Goal: Information Seeking & Learning: Learn about a topic

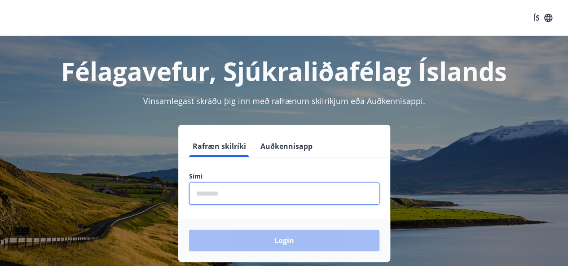
click at [277, 197] on input "phone" at bounding box center [284, 194] width 190 height 22
type input "********"
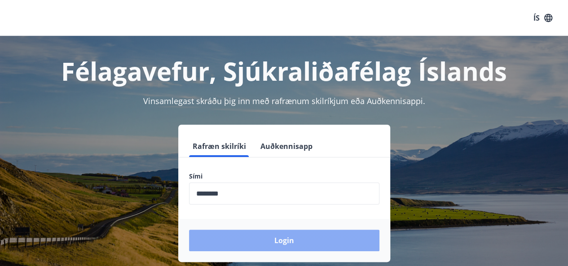
click at [311, 239] on button "Login" at bounding box center [284, 241] width 190 height 22
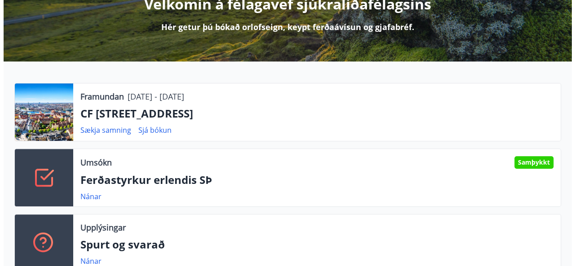
scroll to position [145, 0]
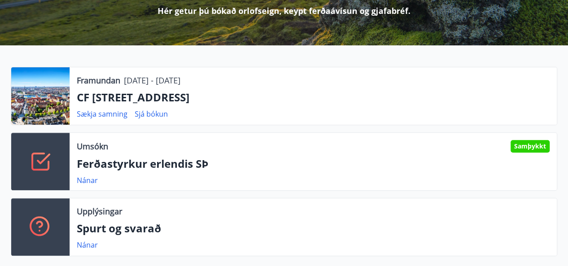
click at [35, 101] on div at bounding box center [40, 95] width 58 height 57
click at [44, 108] on div at bounding box center [40, 95] width 58 height 57
click at [144, 112] on link "Sjá bókun" at bounding box center [151, 114] width 33 height 10
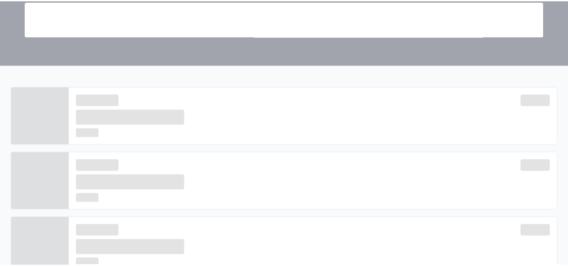
scroll to position [0, 0]
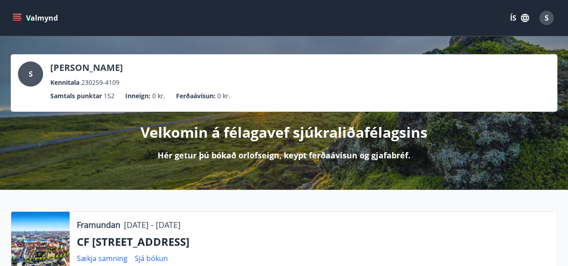
click at [41, 243] on div at bounding box center [40, 240] width 58 height 57
click at [152, 260] on link "Sjá bókun" at bounding box center [151, 259] width 33 height 10
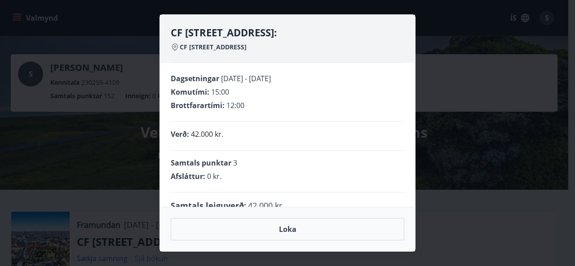
click at [152, 259] on div "CF Møllers Allé 34, Kaupmannahöfn: CF Møllers Allé 34 Dagsetningar 11.12.2025 -…" at bounding box center [287, 133] width 575 height 266
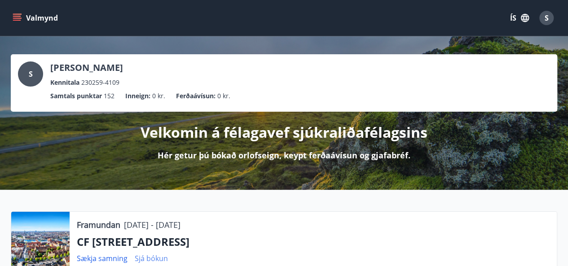
click at [146, 254] on link "Sjá bókun" at bounding box center [151, 259] width 33 height 10
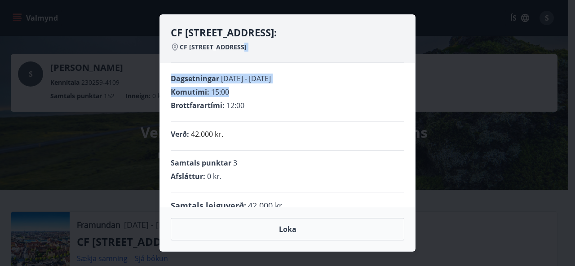
drag, startPoint x: 570, startPoint y: 42, endPoint x: 570, endPoint y: 84, distance: 41.3
click at [570, 84] on div "CF Møllers Allé 34, Kaupmannahöfn: CF Møllers Allé 34 Dagsetningar 11.12.2025 -…" at bounding box center [287, 133] width 575 height 266
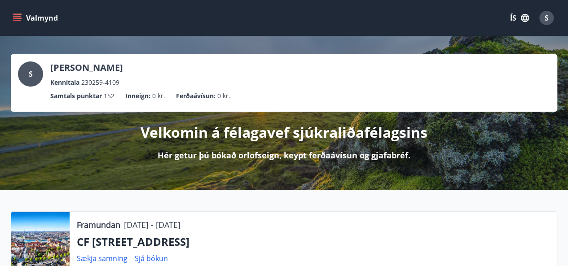
click at [35, 238] on div at bounding box center [40, 240] width 58 height 57
click at [42, 250] on div at bounding box center [40, 240] width 58 height 57
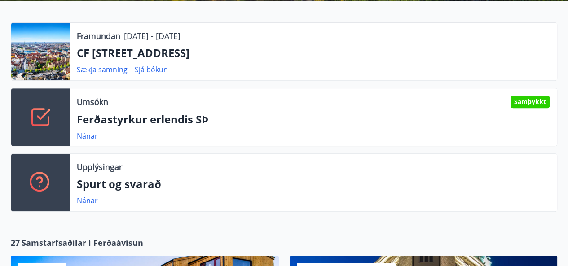
scroll to position [175, 0]
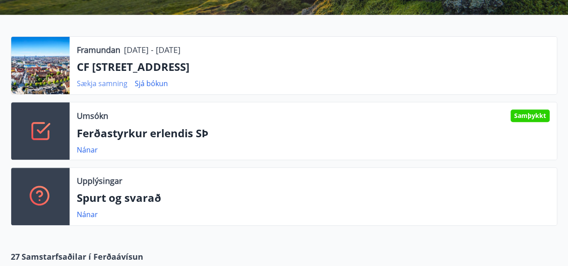
click at [96, 79] on link "Sækja samning" at bounding box center [102, 84] width 51 height 10
click at [88, 213] on link "Nánar" at bounding box center [87, 215] width 21 height 10
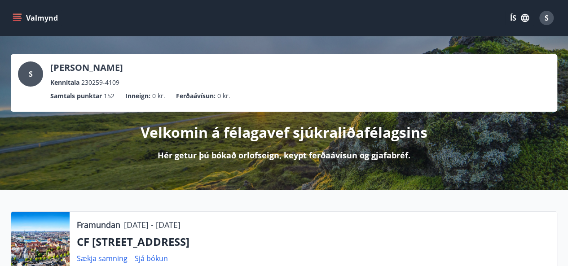
click at [45, 242] on div at bounding box center [40, 240] width 58 height 57
click at [151, 258] on link "Sjá bókun" at bounding box center [151, 259] width 33 height 10
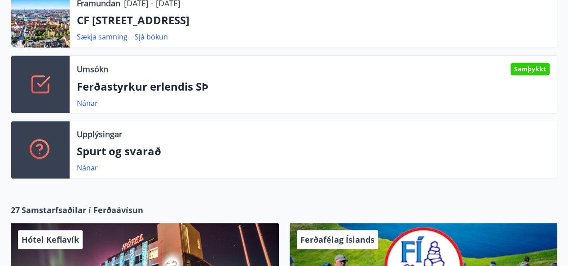
scroll to position [225, 0]
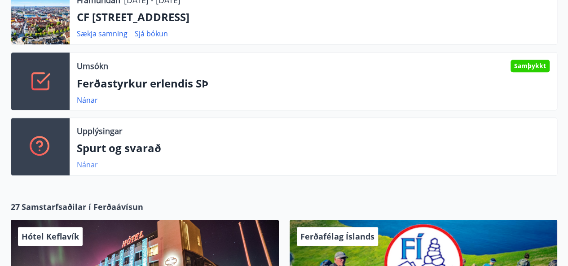
click at [84, 162] on link "Nánar" at bounding box center [87, 165] width 21 height 10
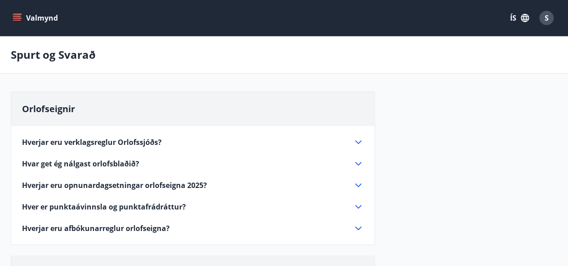
click at [358, 160] on icon at bounding box center [358, 164] width 11 height 11
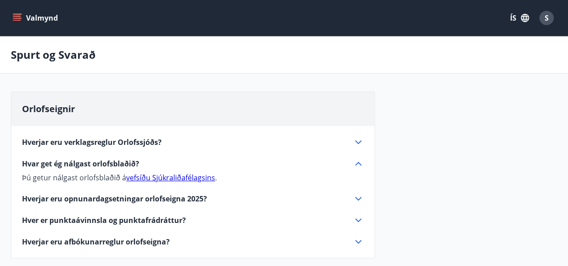
click at [186, 177] on link "vefsíðu Sjúkraliðafélagsins" at bounding box center [170, 178] width 89 height 10
click at [185, 176] on link "vefsíðu Sjúkraliðafélagsins" at bounding box center [170, 178] width 89 height 10
